Goal: Information Seeking & Learning: Learn about a topic

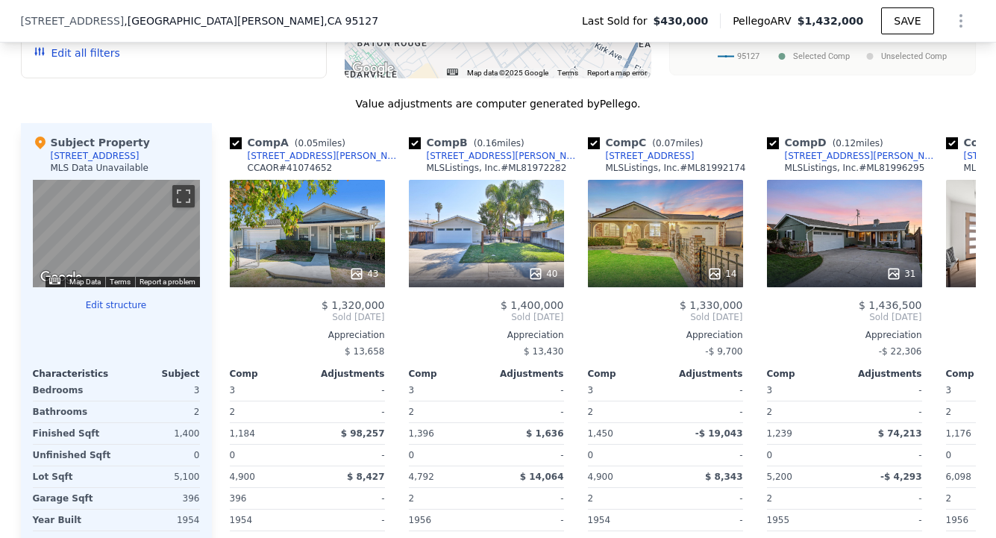
scroll to position [1446, 0]
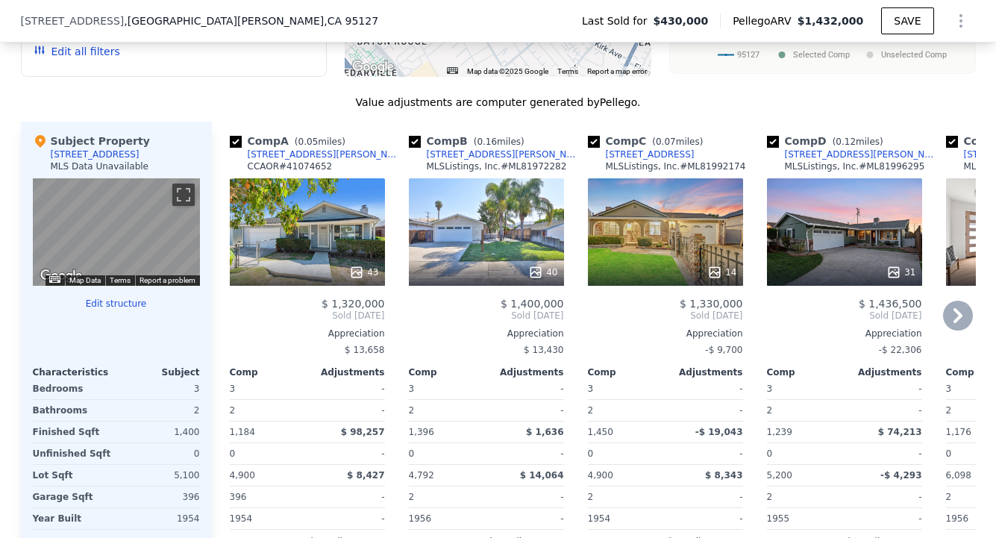
click at [333, 239] on div "43" at bounding box center [307, 231] width 155 height 107
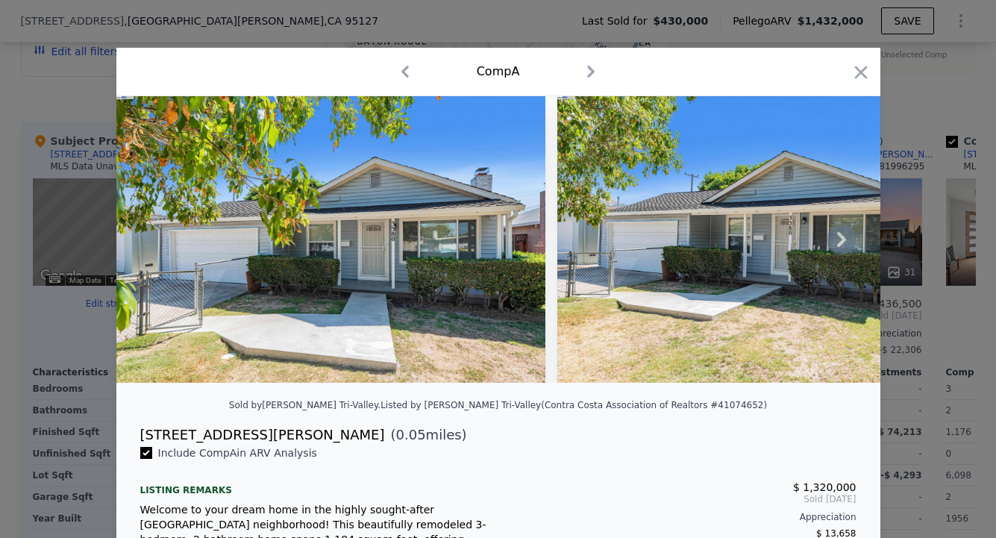
click at [837, 247] on icon at bounding box center [841, 239] width 9 height 15
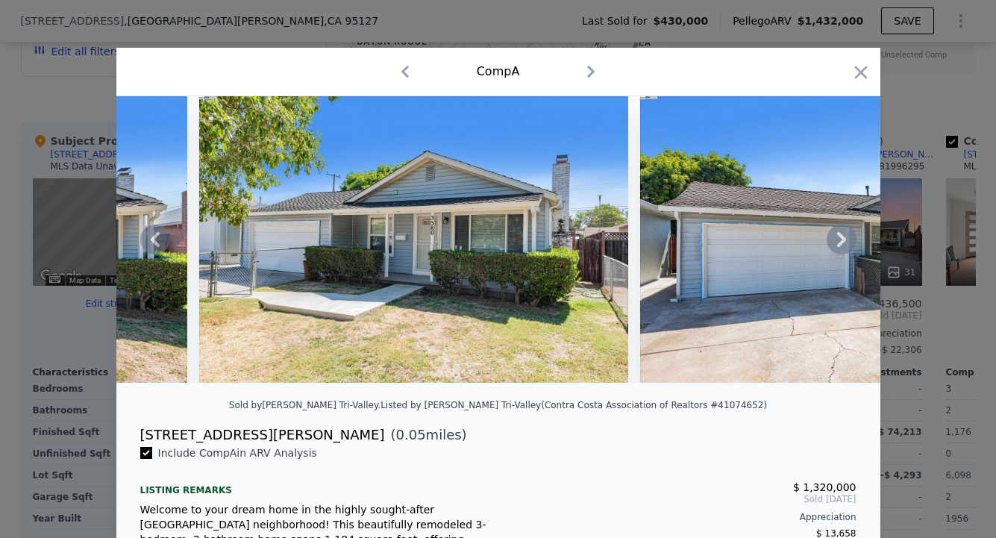
click at [837, 247] on icon at bounding box center [841, 239] width 9 height 15
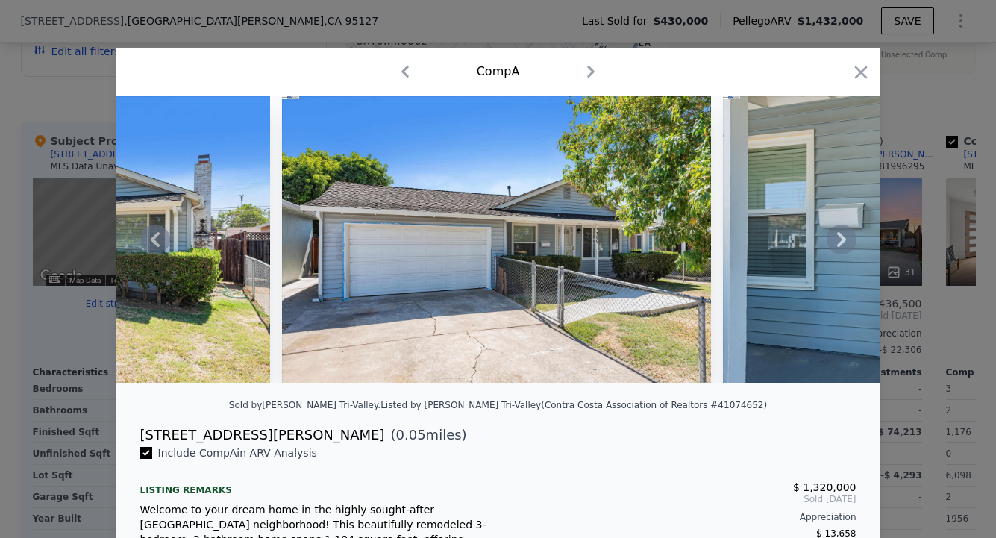
click at [837, 247] on icon at bounding box center [841, 239] width 9 height 15
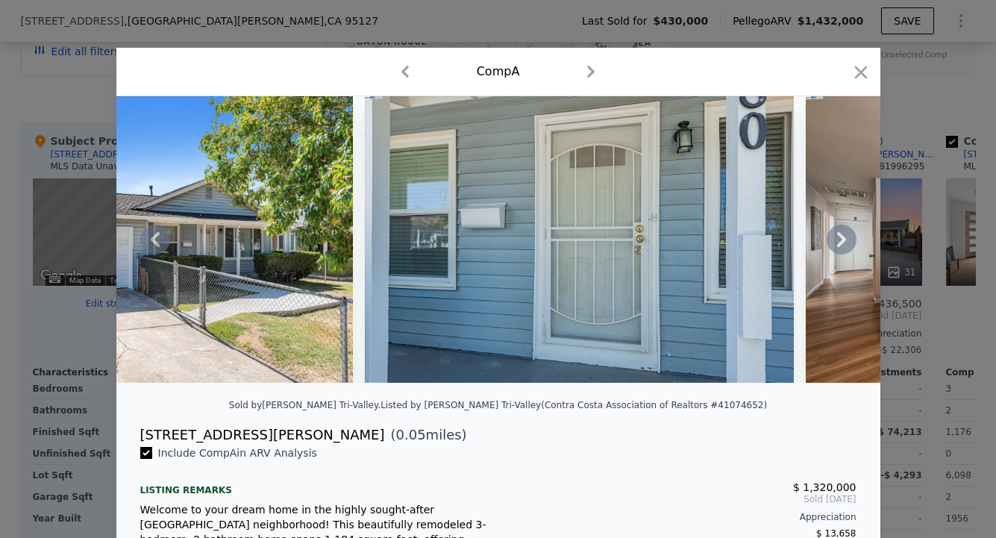
click at [837, 247] on icon at bounding box center [841, 239] width 9 height 15
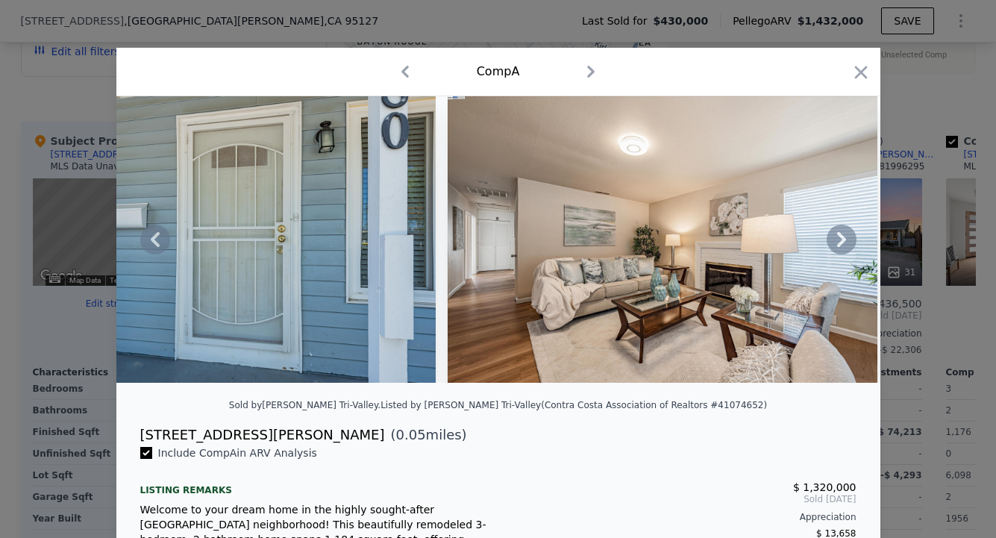
click at [837, 247] on icon at bounding box center [841, 239] width 9 height 15
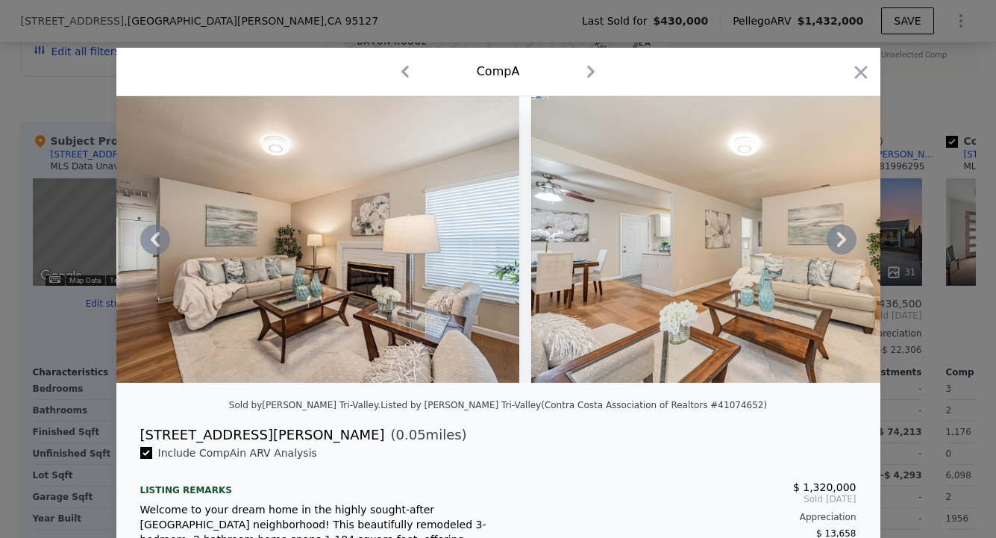
click at [837, 247] on icon at bounding box center [841, 239] width 9 height 15
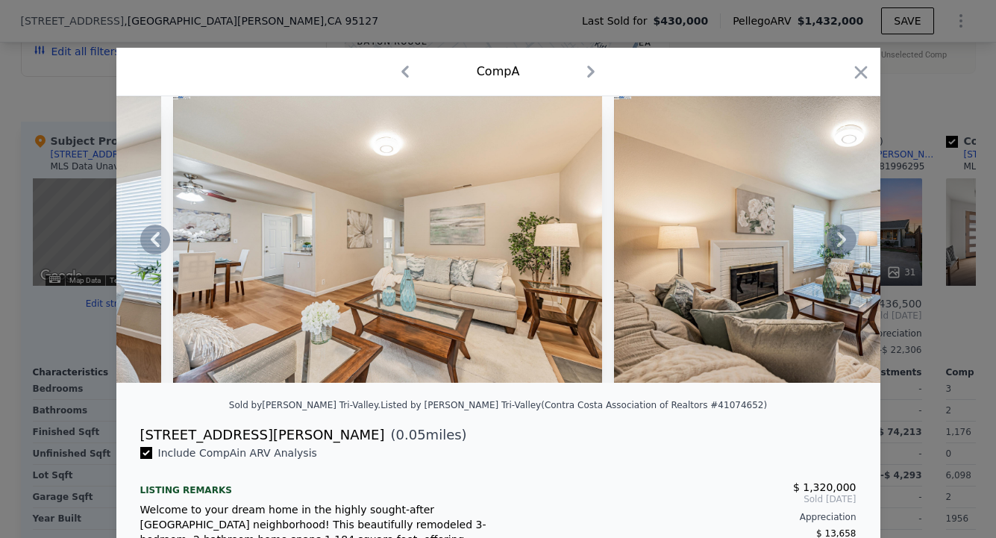
click at [837, 247] on icon at bounding box center [841, 239] width 9 height 15
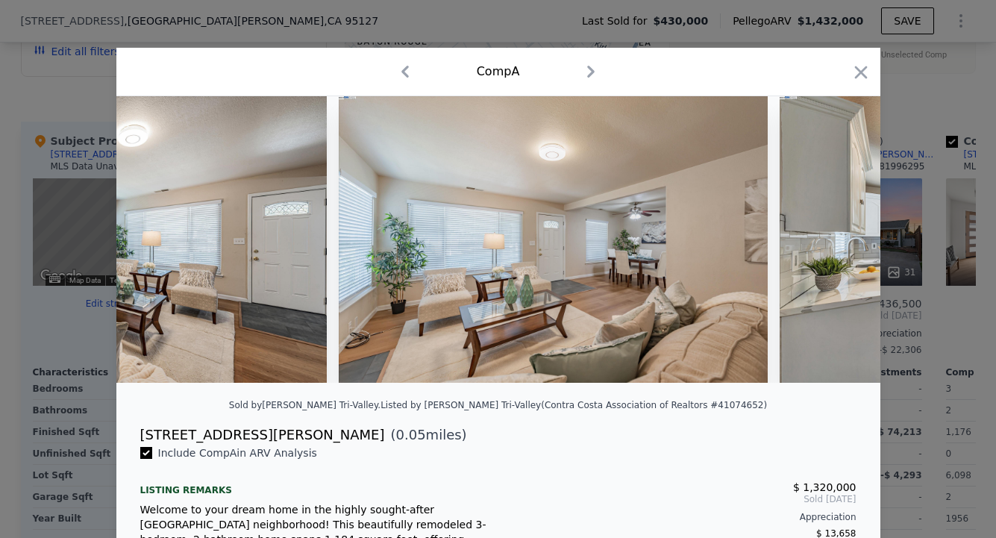
click at [836, 248] on img at bounding box center [994, 239] width 429 height 286
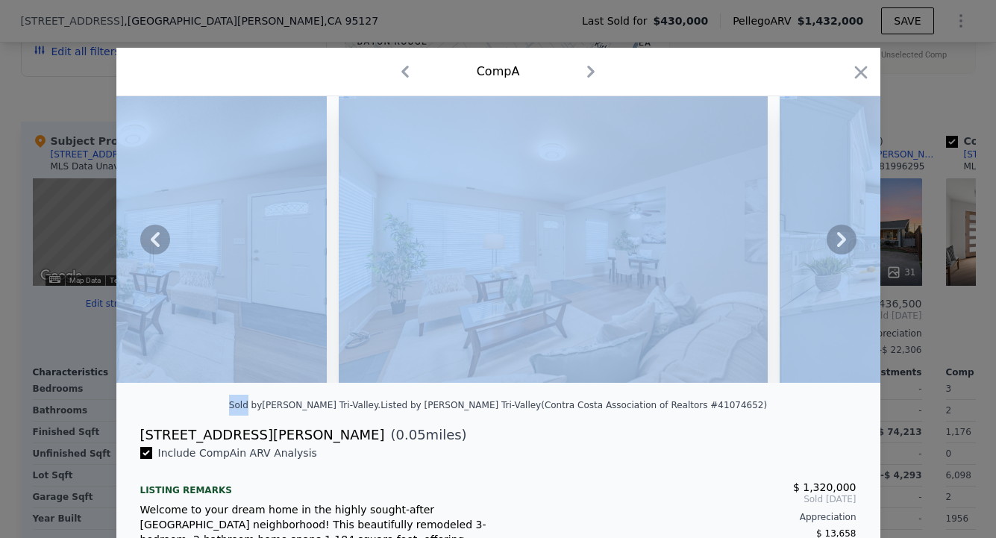
click at [837, 247] on icon at bounding box center [841, 239] width 9 height 15
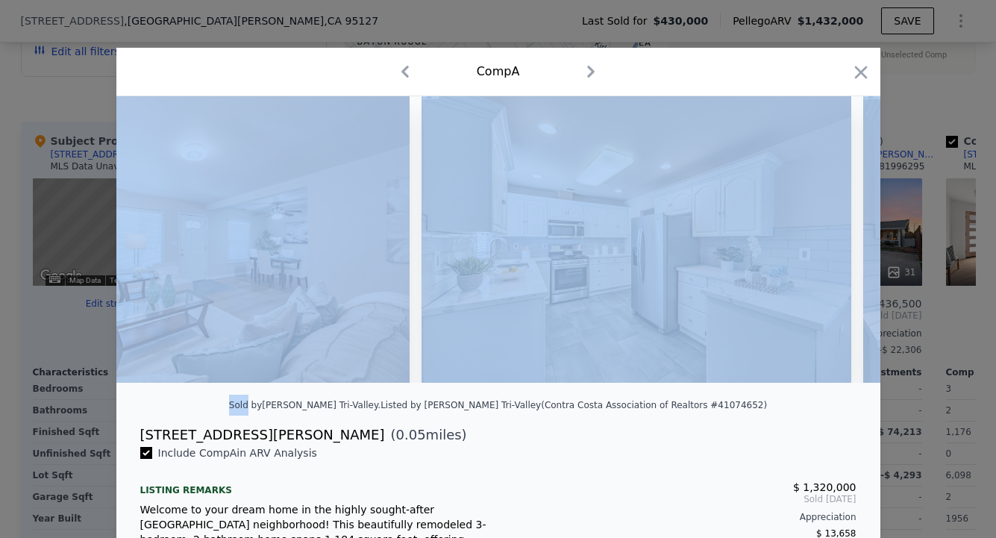
click at [836, 248] on img at bounding box center [636, 239] width 429 height 286
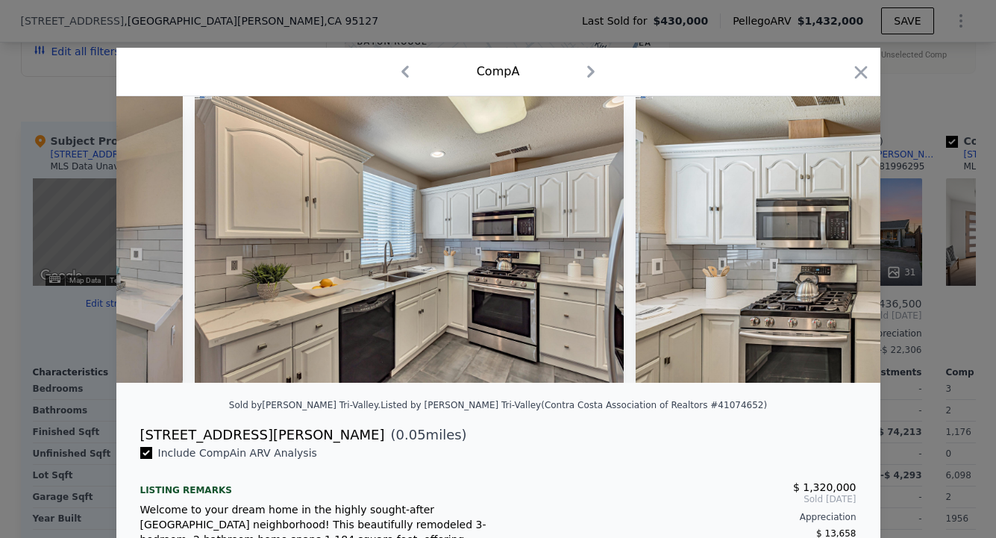
click at [753, 423] on div "Sold by [PERSON_NAME] Tri-Valley . Listed by [PERSON_NAME] Tri-Valley (Contra C…" at bounding box center [498, 410] width 764 height 30
click at [827, 240] on icon at bounding box center [842, 240] width 30 height 30
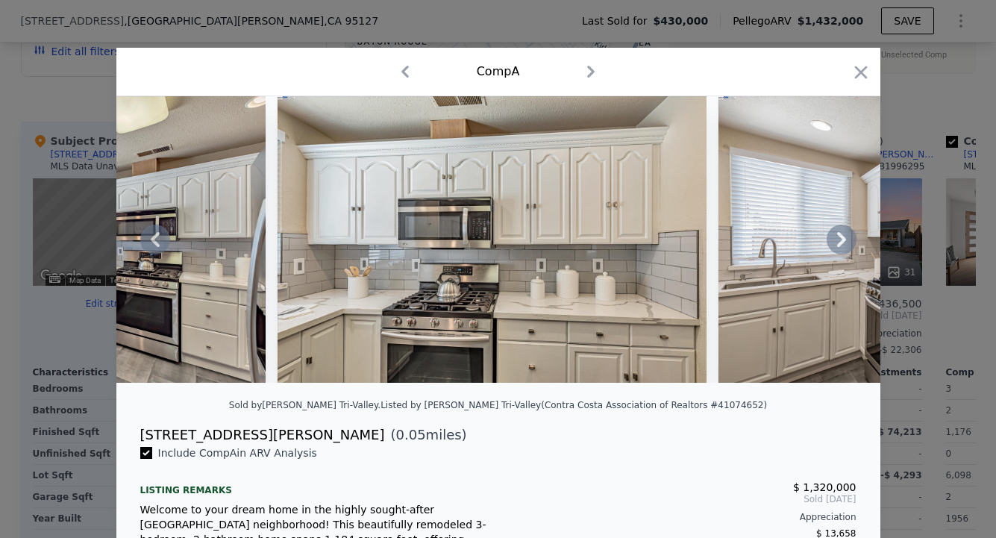
click at [827, 241] on icon at bounding box center [842, 240] width 30 height 30
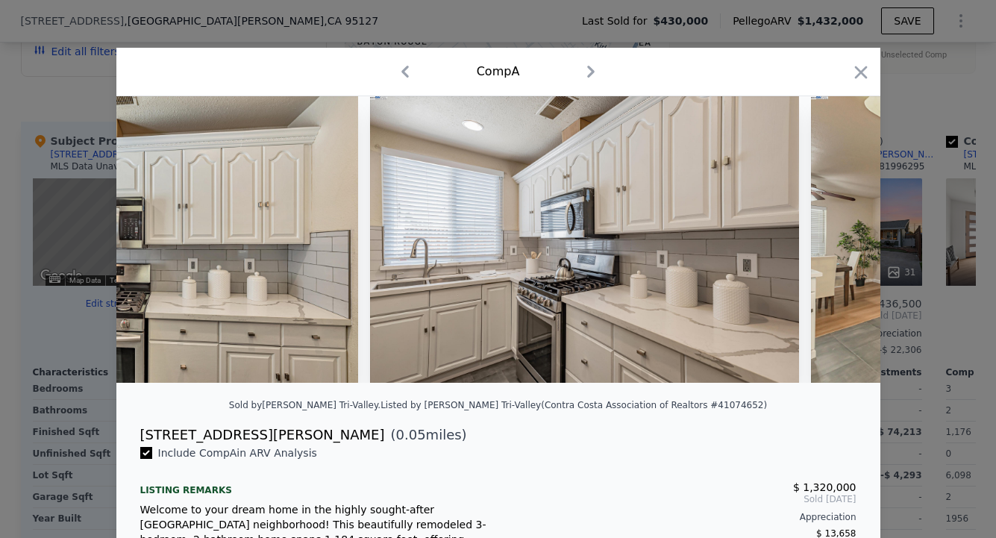
scroll to position [0, 4607]
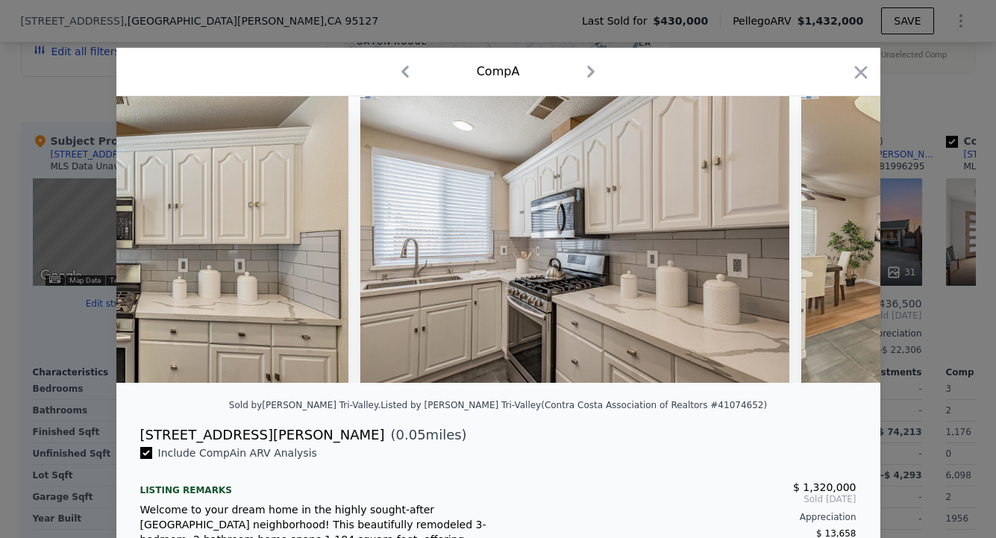
click at [827, 241] on div at bounding box center [498, 239] width 764 height 286
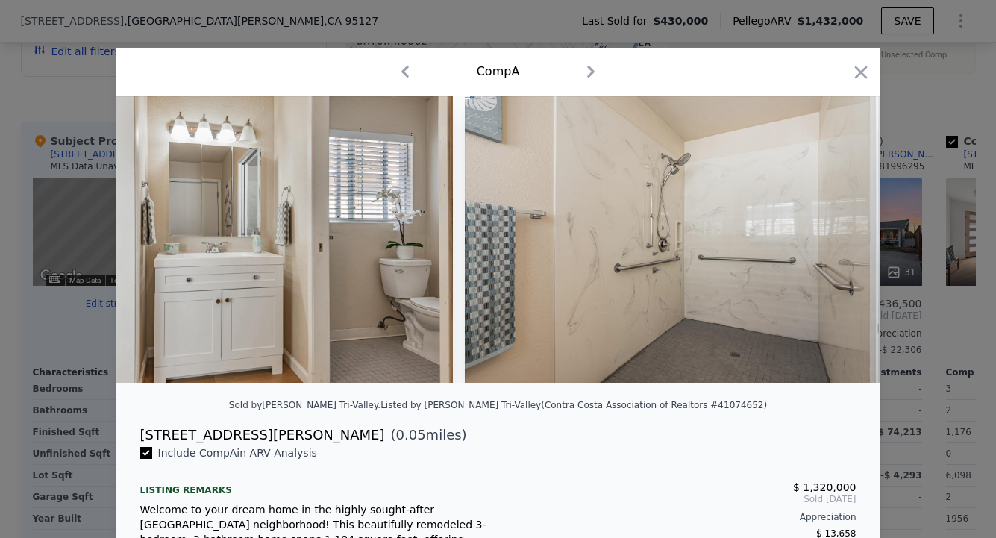
scroll to position [0, 13517]
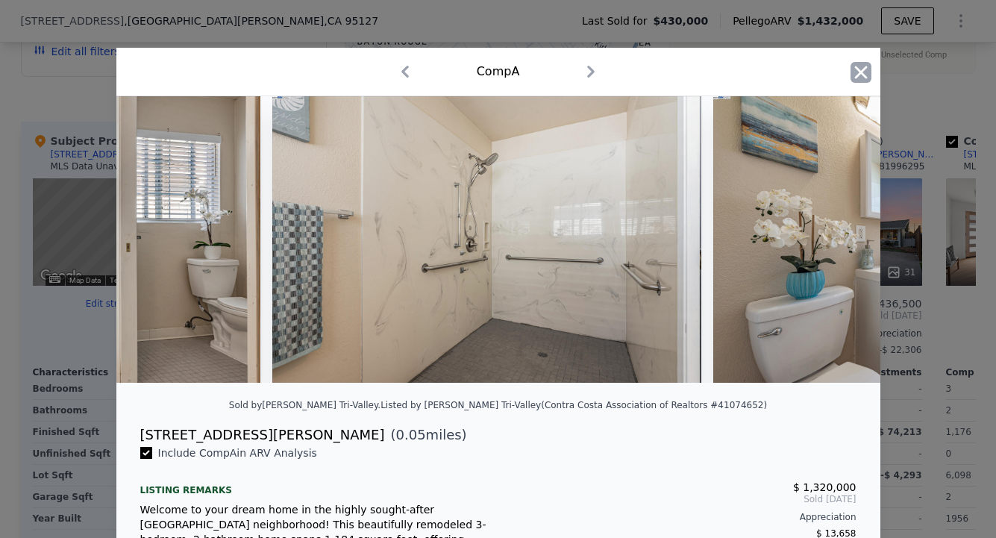
click at [853, 66] on icon "button" at bounding box center [860, 72] width 21 height 21
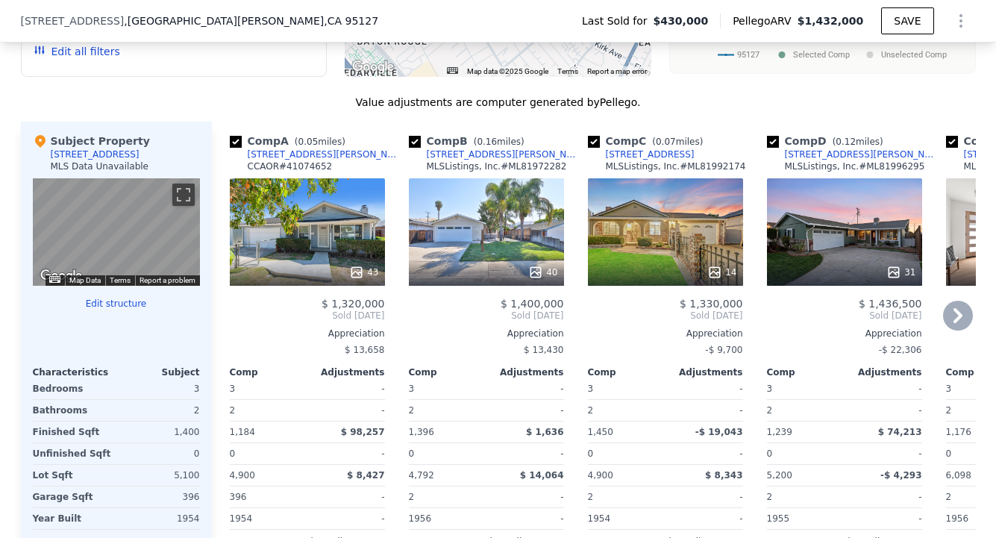
click at [943, 325] on icon at bounding box center [958, 316] width 30 height 30
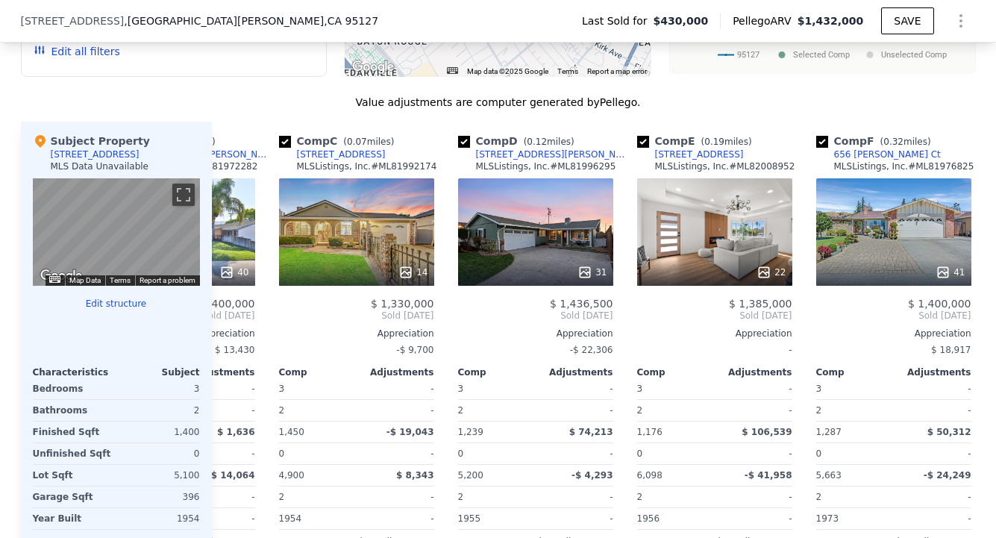
scroll to position [0, 358]
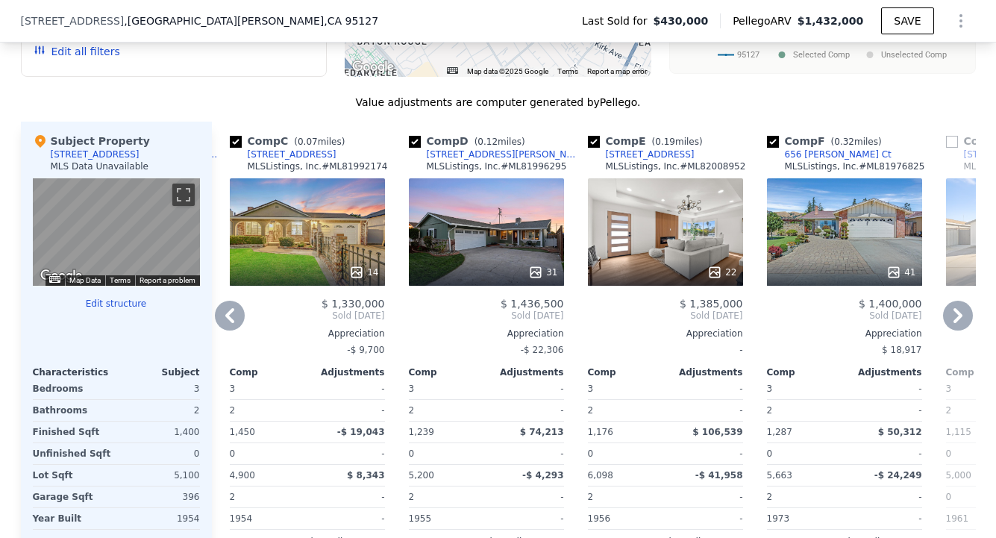
click at [953, 323] on icon at bounding box center [957, 315] width 9 height 15
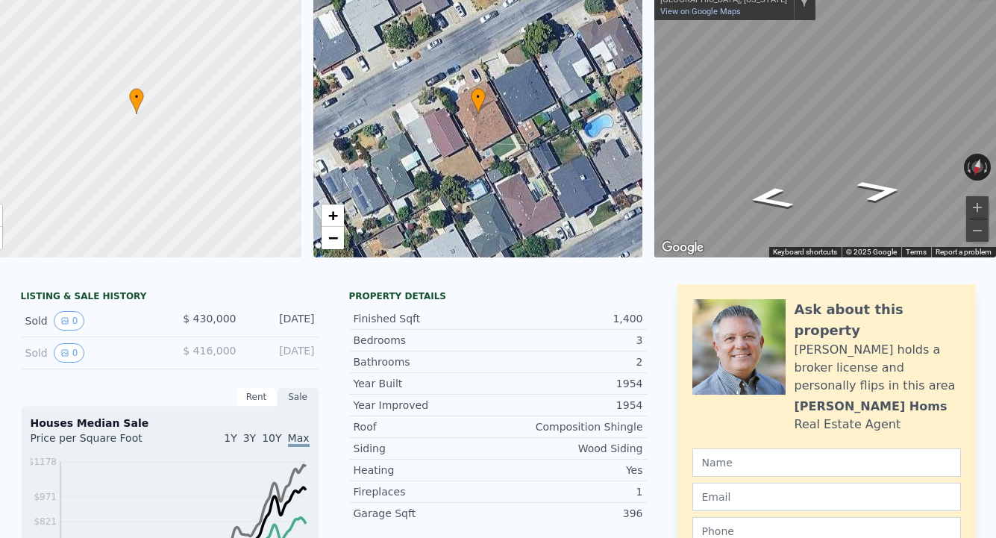
scroll to position [0, 0]
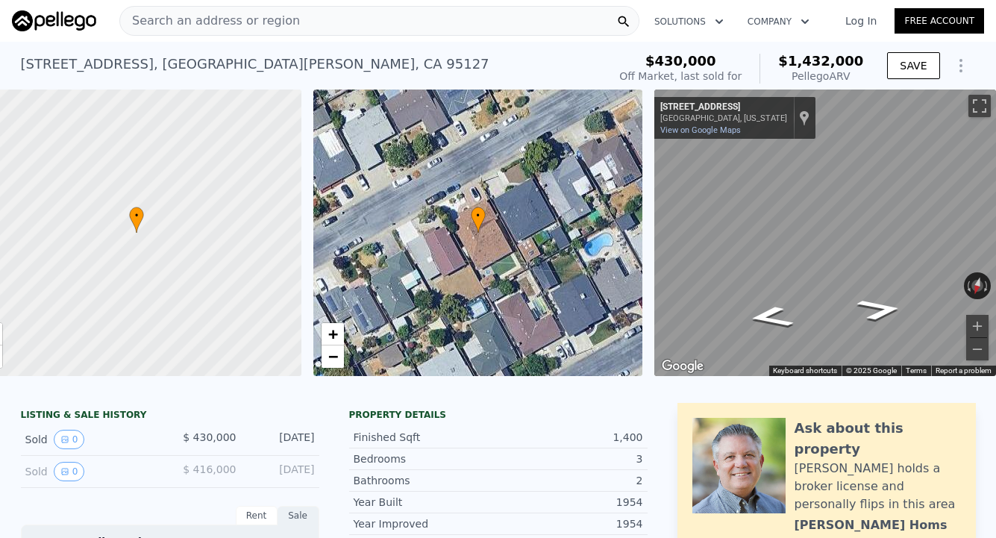
click at [242, 23] on span "Search an address or region" at bounding box center [210, 21] width 180 height 18
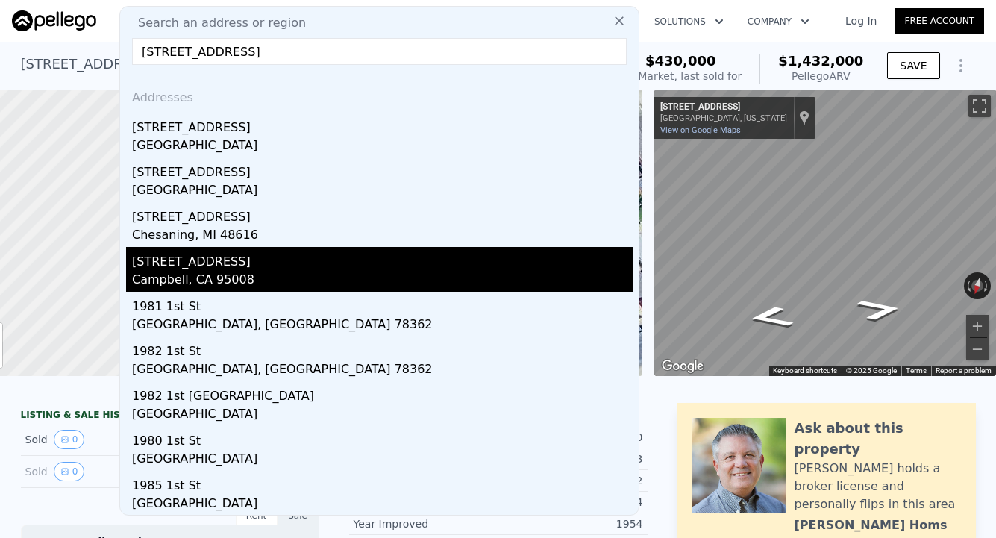
type input "[STREET_ADDRESS]"
click at [234, 278] on div "Campbell, CA 95008" at bounding box center [382, 281] width 501 height 21
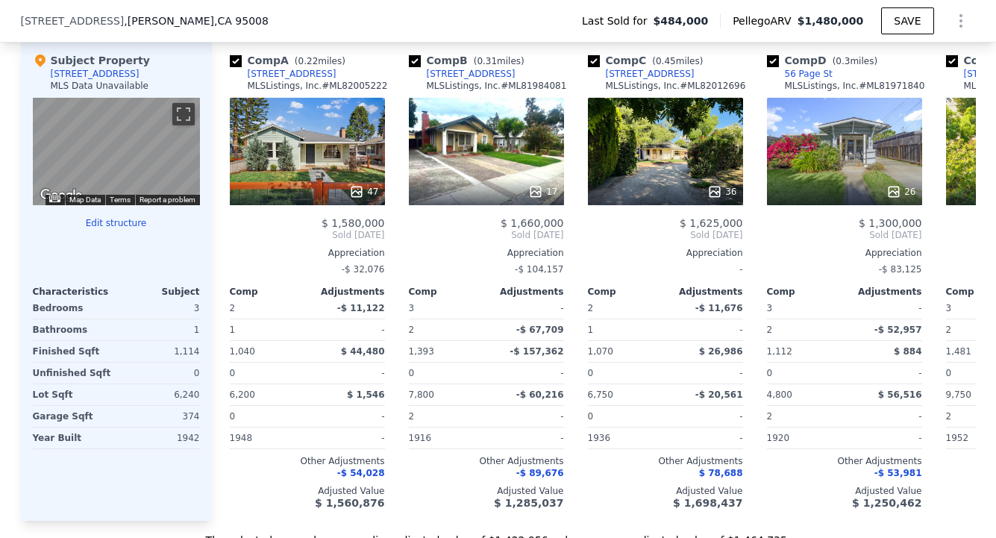
scroll to position [1272, 0]
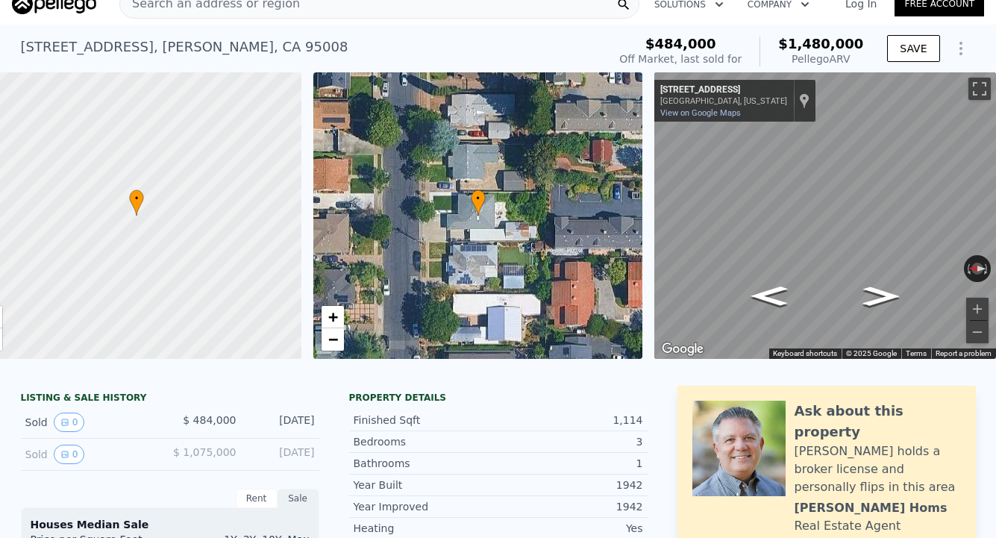
click at [242, 72] on div "[STREET_ADDRESS] Sold [DATE] for $484k (~ARV $1.480m )" at bounding box center [311, 52] width 581 height 42
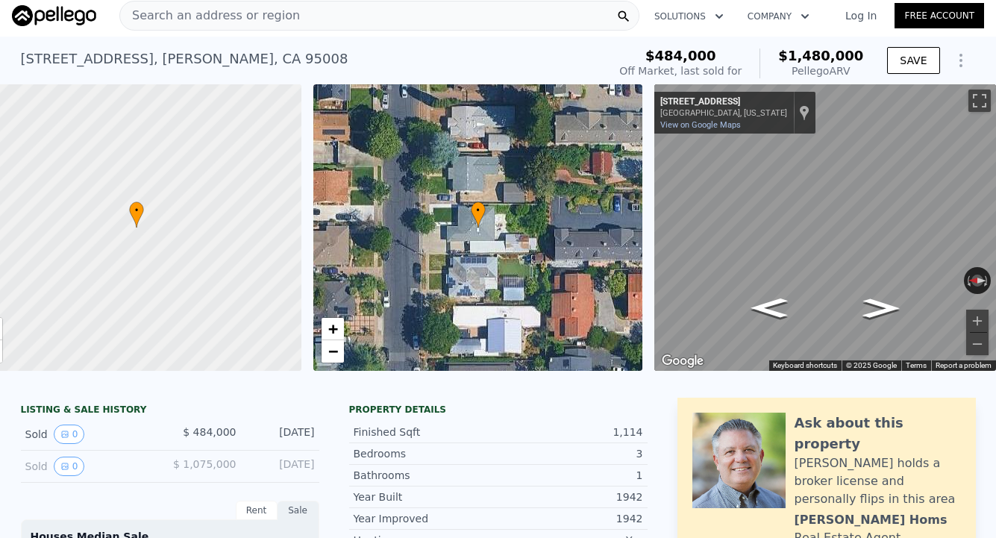
click at [236, 21] on span "Search an address or region" at bounding box center [210, 16] width 180 height 18
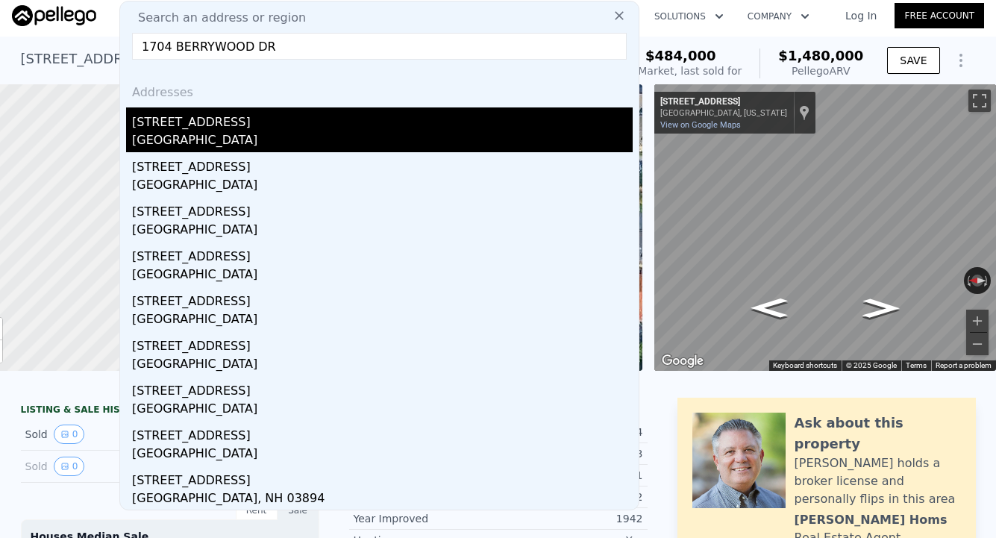
type input "1704 BERRYWOOD DR"
click at [231, 117] on div "[STREET_ADDRESS]" at bounding box center [382, 119] width 501 height 24
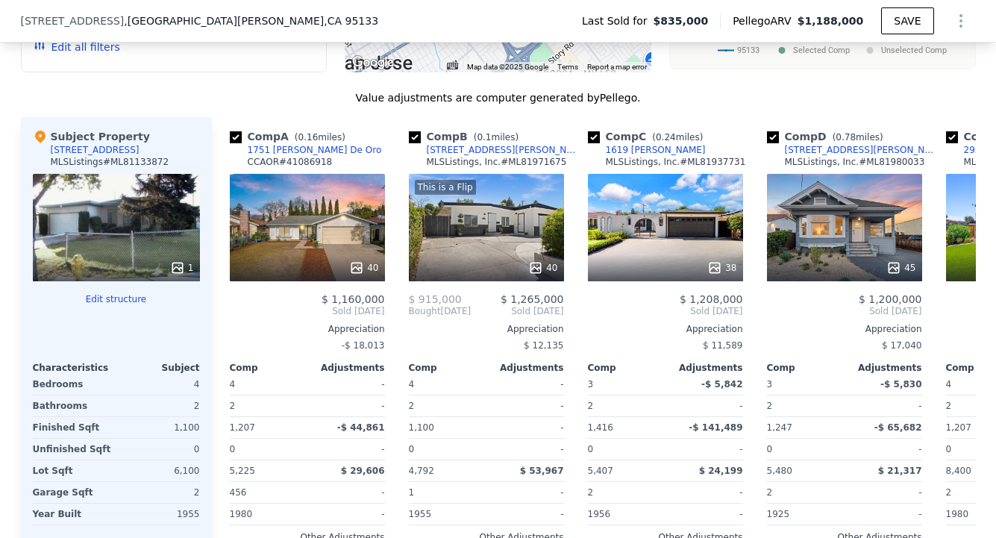
scroll to position [1601, 0]
